Goal: Navigation & Orientation: Find specific page/section

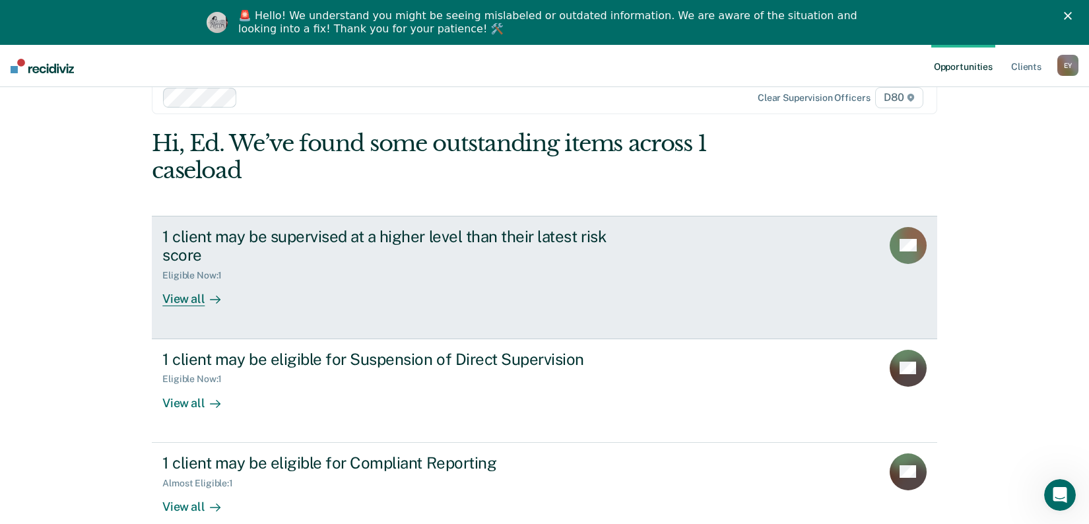
scroll to position [50, 0]
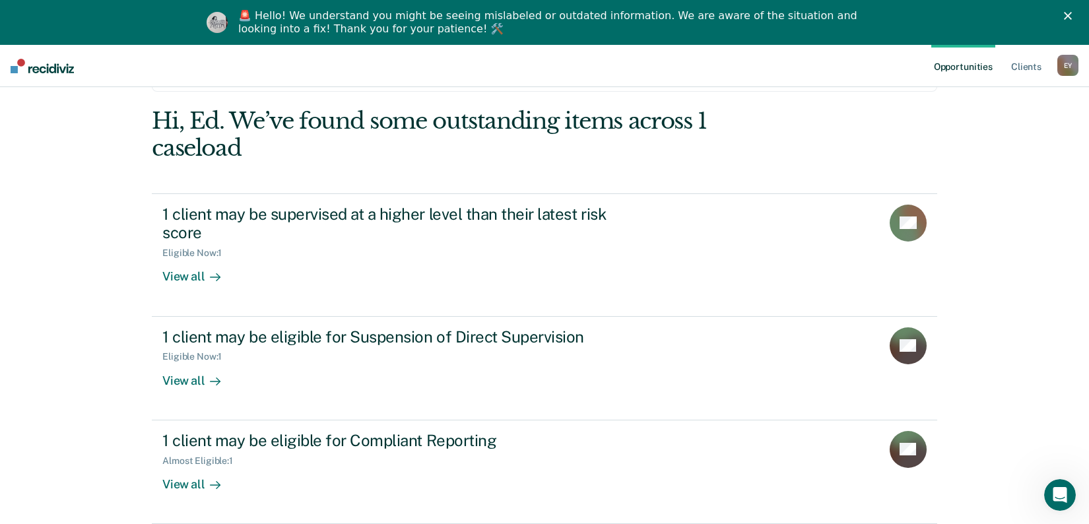
click at [1072, 12] on icon "Close" at bounding box center [1068, 16] width 8 height 8
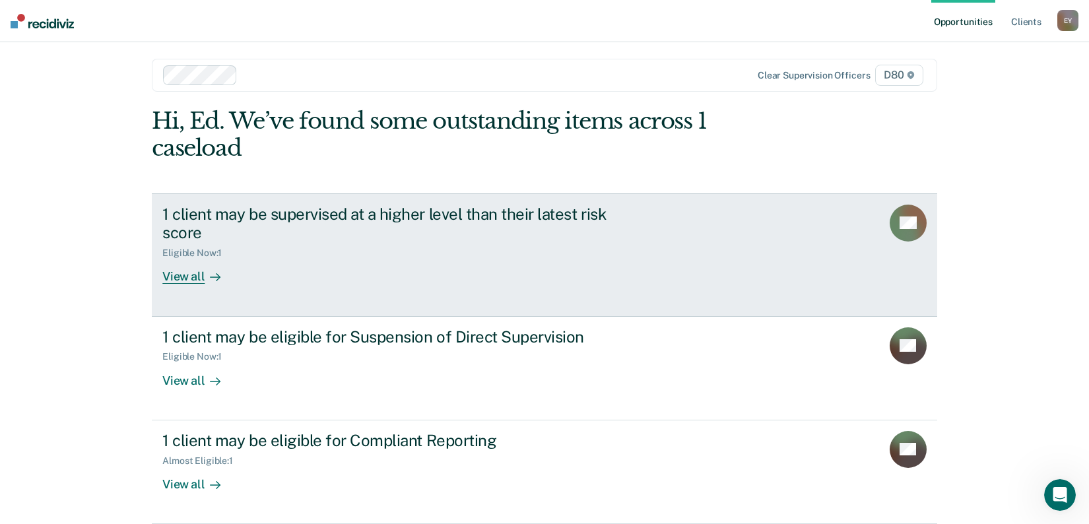
scroll to position [0, 0]
